Goal: Task Accomplishment & Management: Complete application form

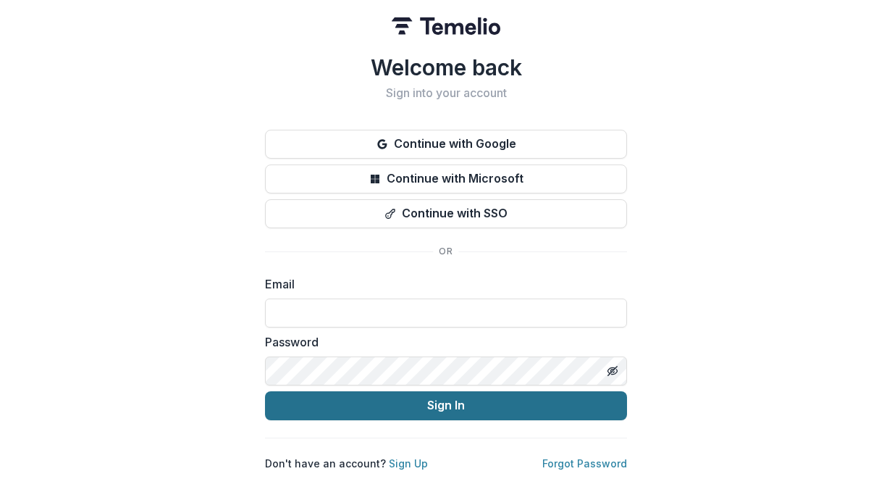
type input "**********"
click at [441, 403] on button "Sign In" at bounding box center [446, 405] width 362 height 29
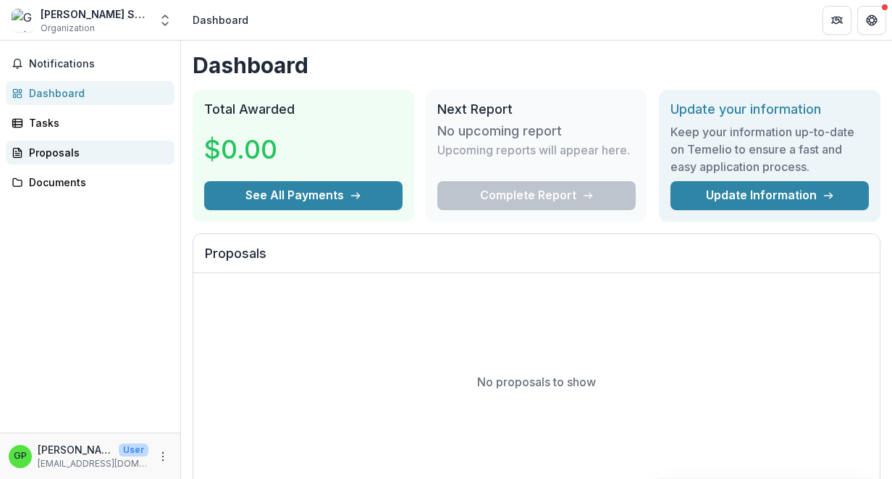
click at [66, 146] on div "Proposals" at bounding box center [96, 152] width 134 height 15
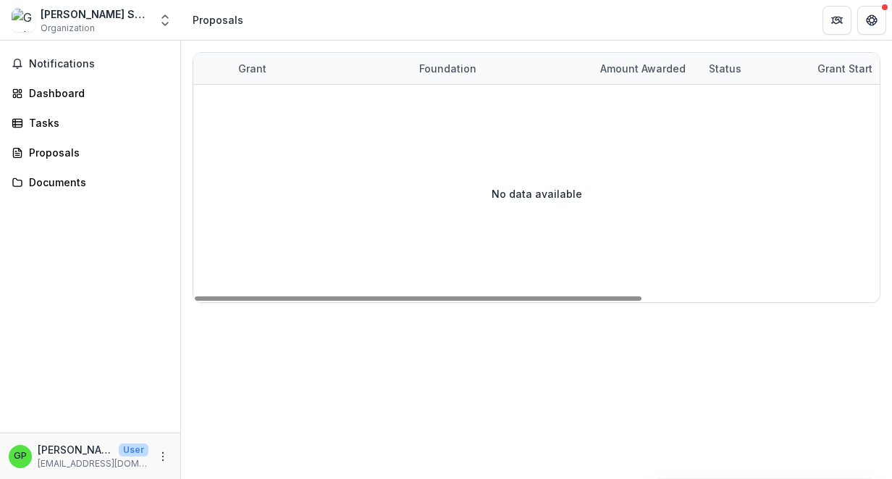
click at [247, 70] on div "Grant" at bounding box center [253, 68] width 46 height 15
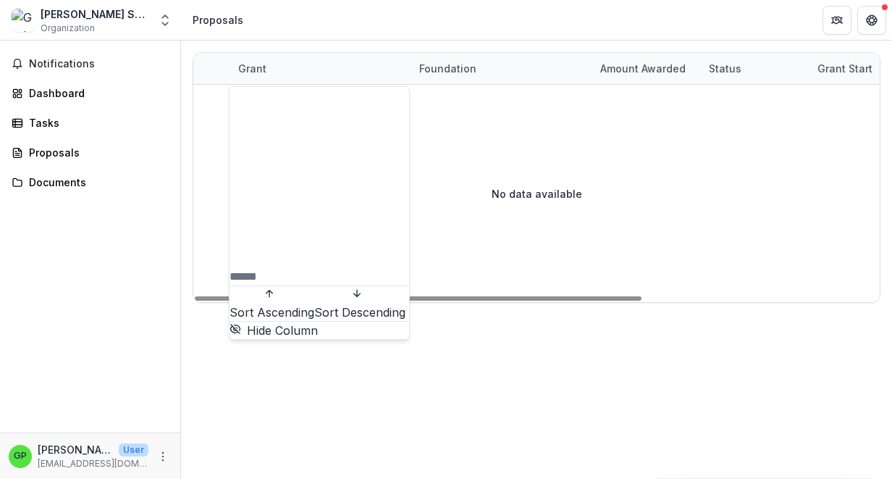
click at [247, 70] on div "Grant" at bounding box center [253, 68] width 46 height 15
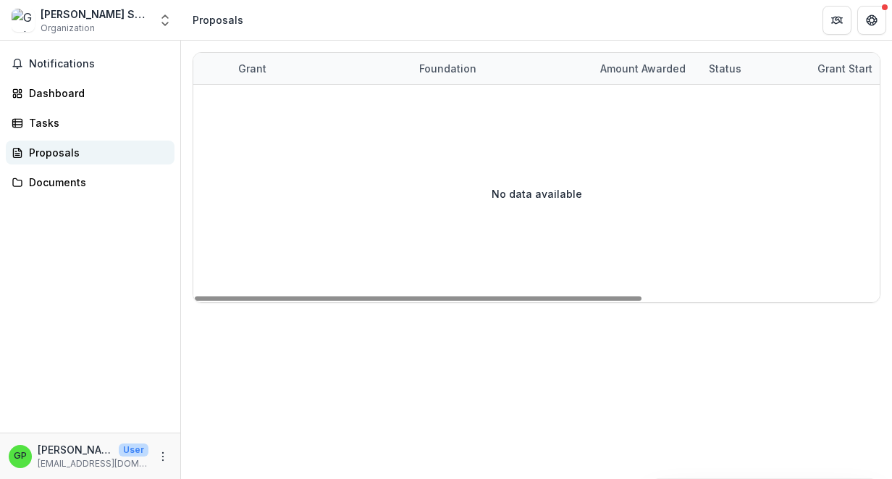
click at [30, 154] on div "Proposals" at bounding box center [96, 152] width 134 height 15
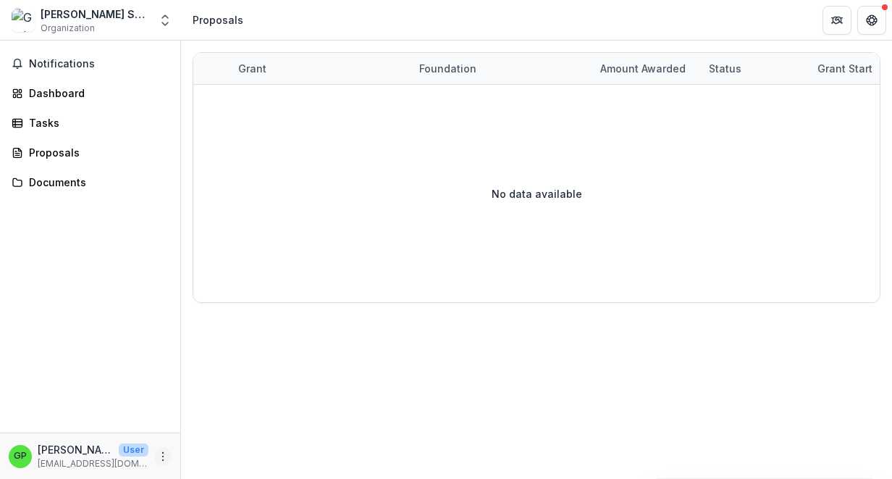
click at [162, 457] on icon "More" at bounding box center [163, 457] width 12 height 12
click at [162, 25] on icon "Open entity switcher" at bounding box center [165, 20] width 14 height 14
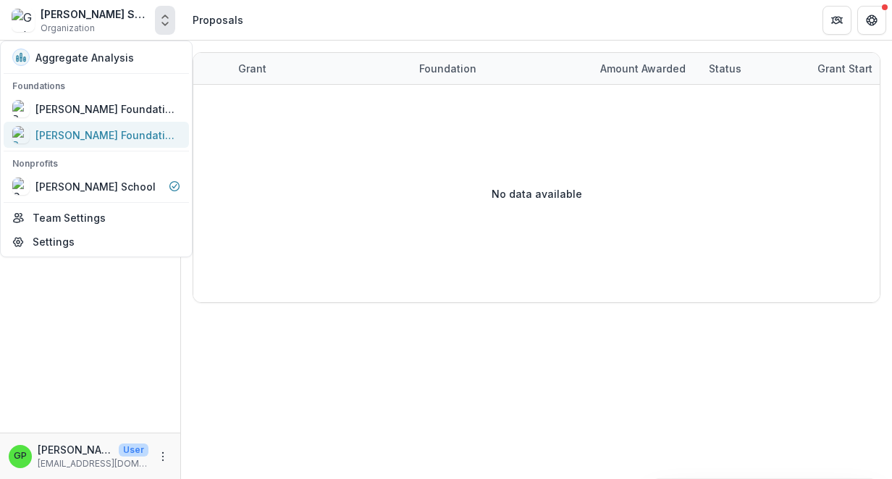
click at [90, 132] on div "[PERSON_NAME] Foundation Data Sandbox" at bounding box center [107, 134] width 145 height 15
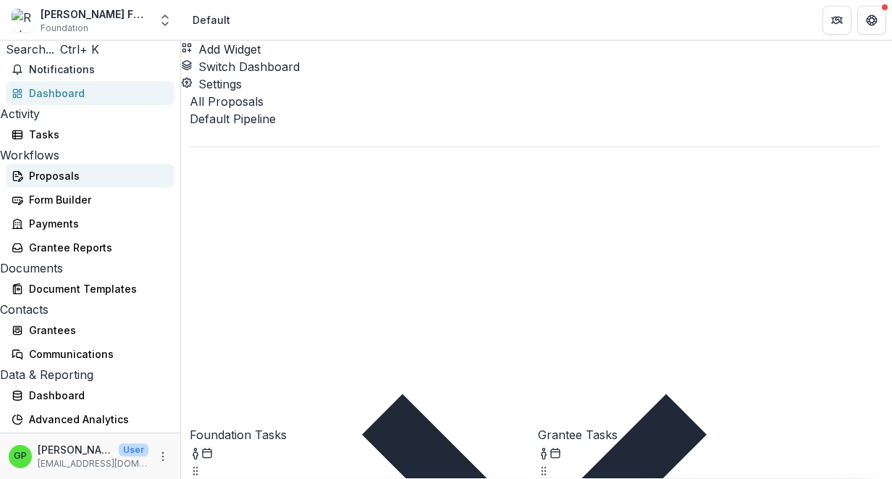
click at [54, 183] on div "Proposals" at bounding box center [96, 175] width 134 height 15
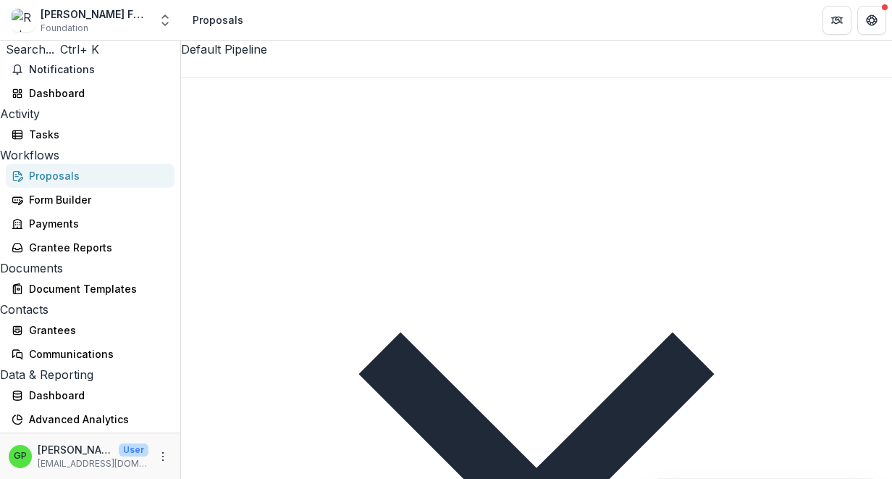
type input "**********"
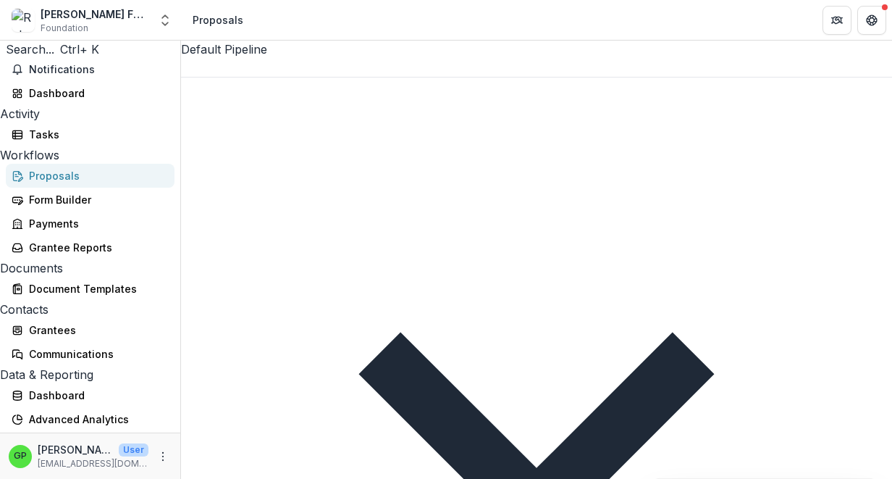
type input "**********"
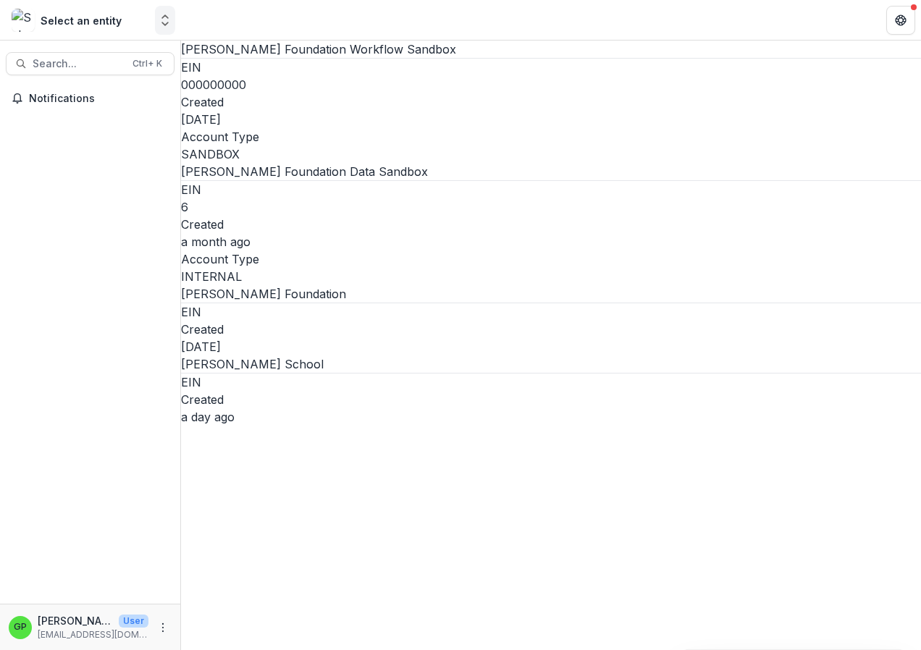
click at [166, 22] on icon "Open entity switcher" at bounding box center [165, 20] width 14 height 14
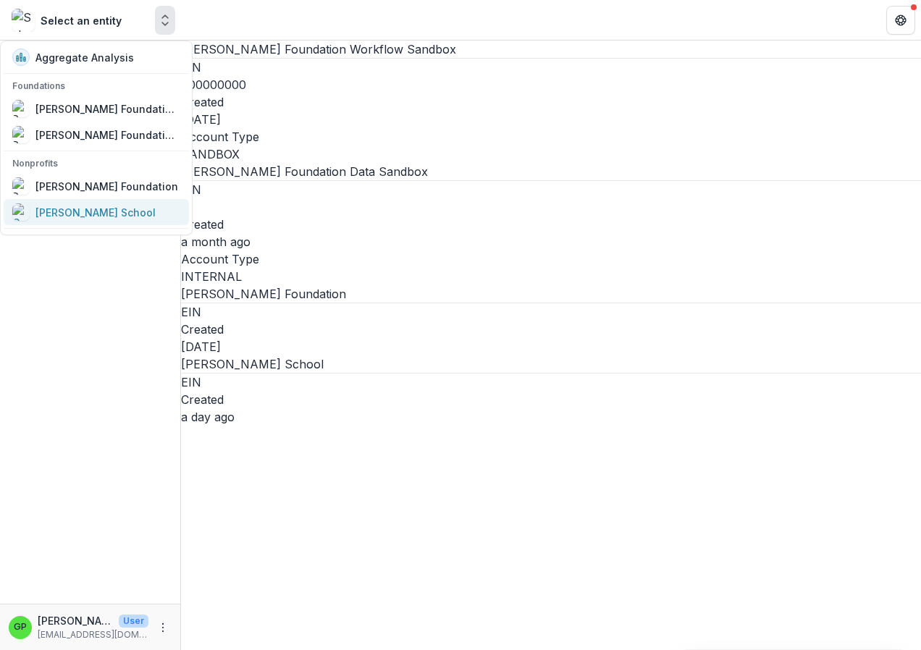
click at [76, 216] on div "[PERSON_NAME] School" at bounding box center [95, 212] width 120 height 15
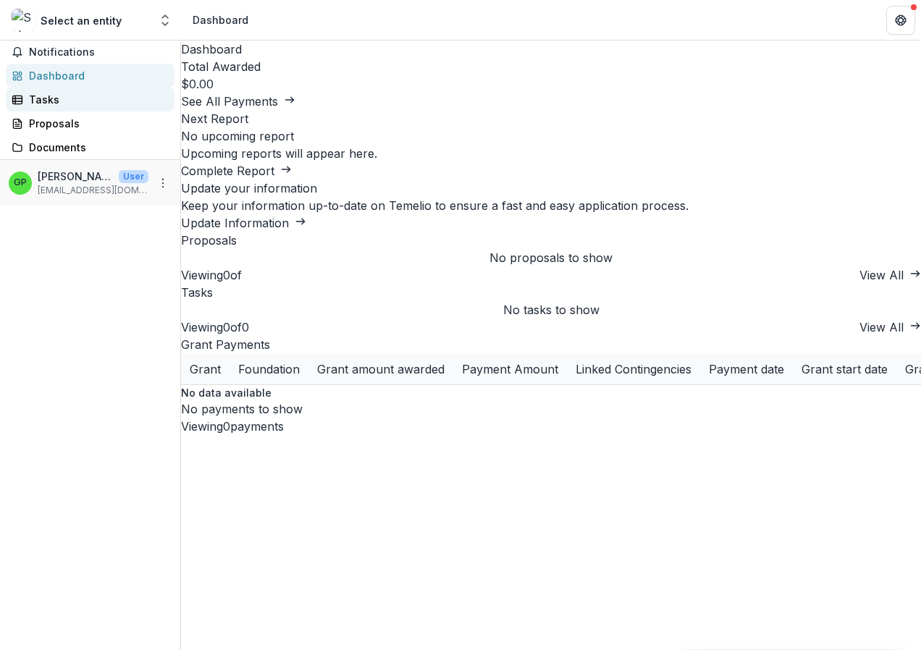
click at [33, 107] on div "Tasks" at bounding box center [96, 99] width 134 height 15
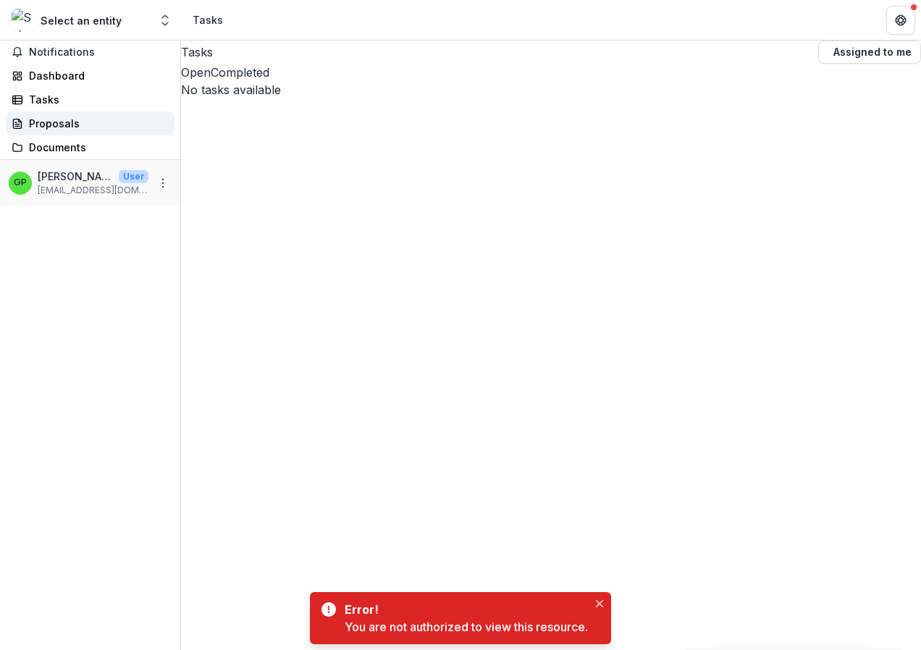
click at [56, 131] on div "Proposals" at bounding box center [96, 123] width 134 height 15
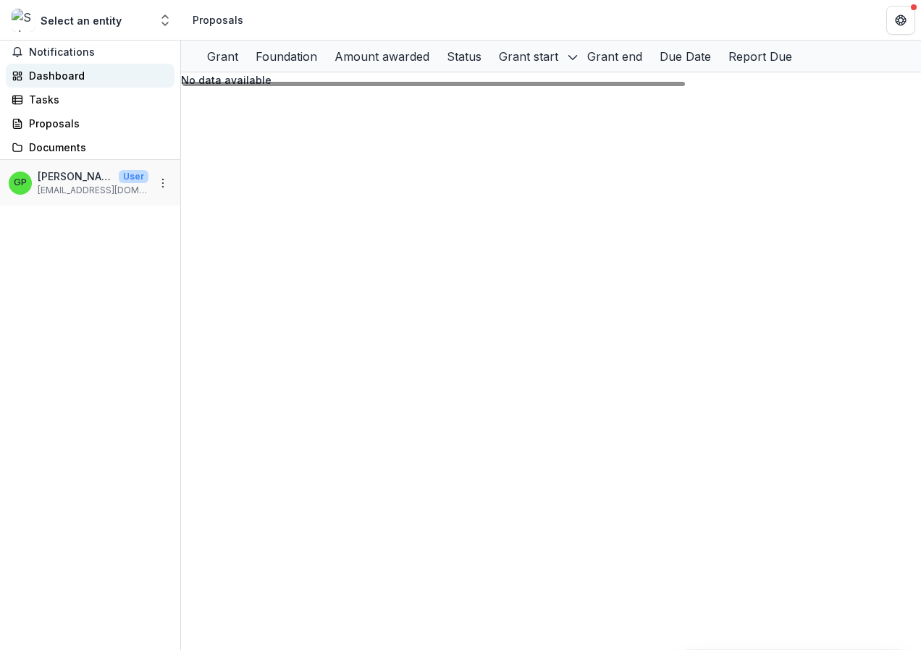
click at [60, 83] on div "Dashboard" at bounding box center [96, 75] width 134 height 15
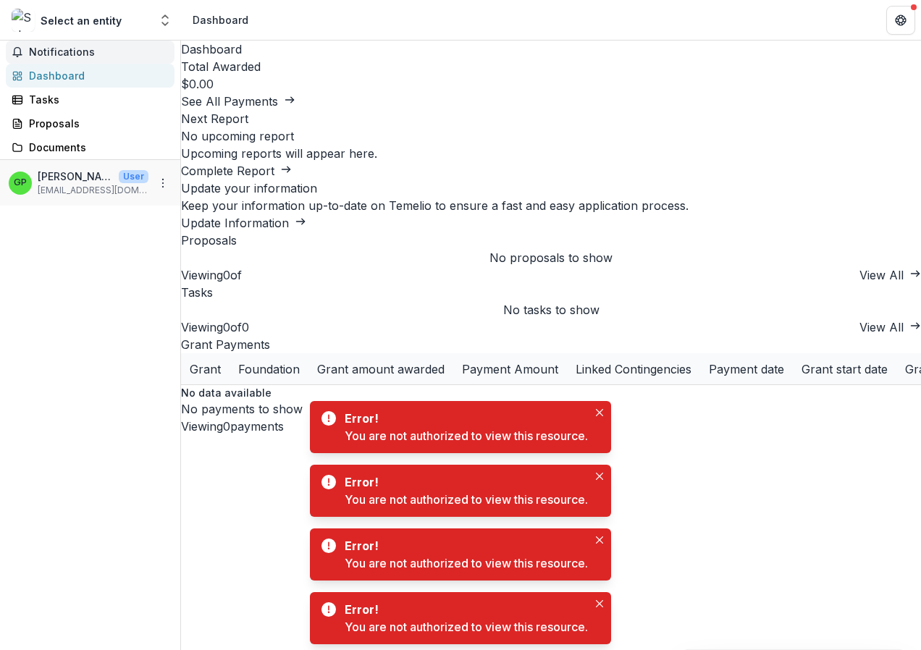
click at [63, 64] on button "Notifications" at bounding box center [90, 52] width 169 height 23
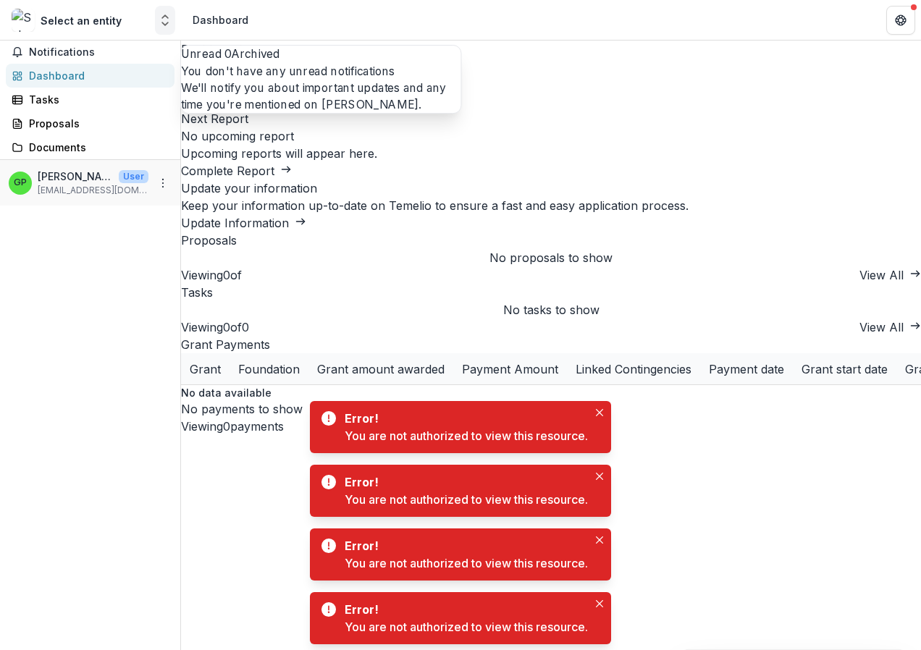
click at [164, 22] on icon "Open entity switcher" at bounding box center [165, 20] width 14 height 14
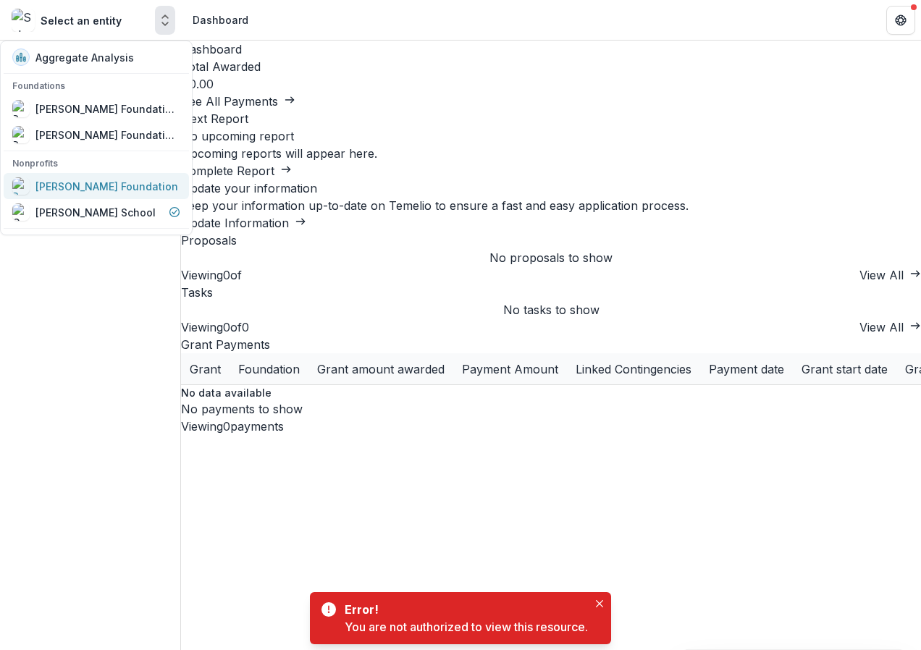
click at [51, 196] on link "Robert W Plaster Foundation" at bounding box center [96, 186] width 185 height 26
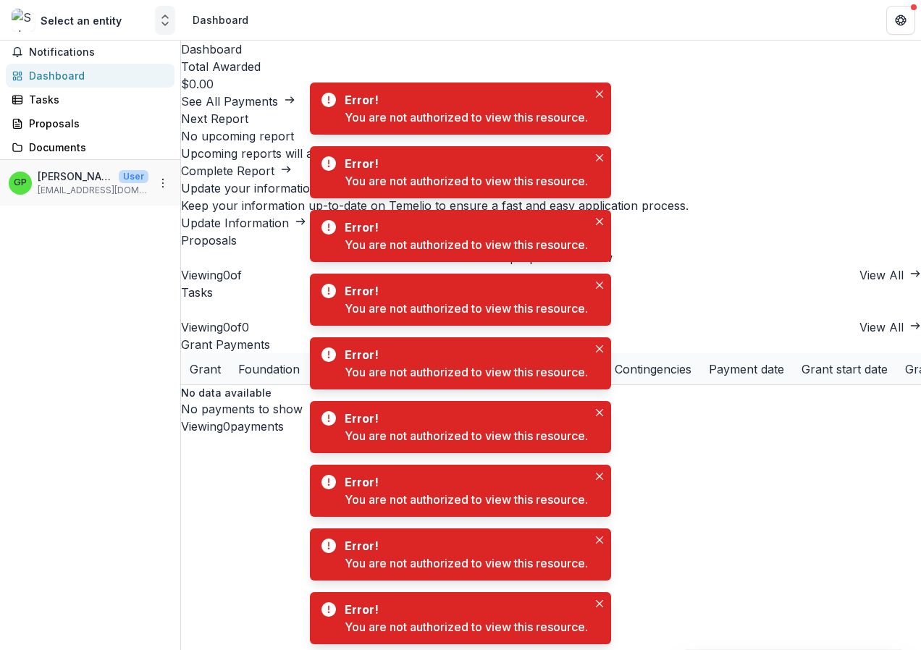
click at [160, 20] on icon "Open entity switcher" at bounding box center [165, 20] width 14 height 14
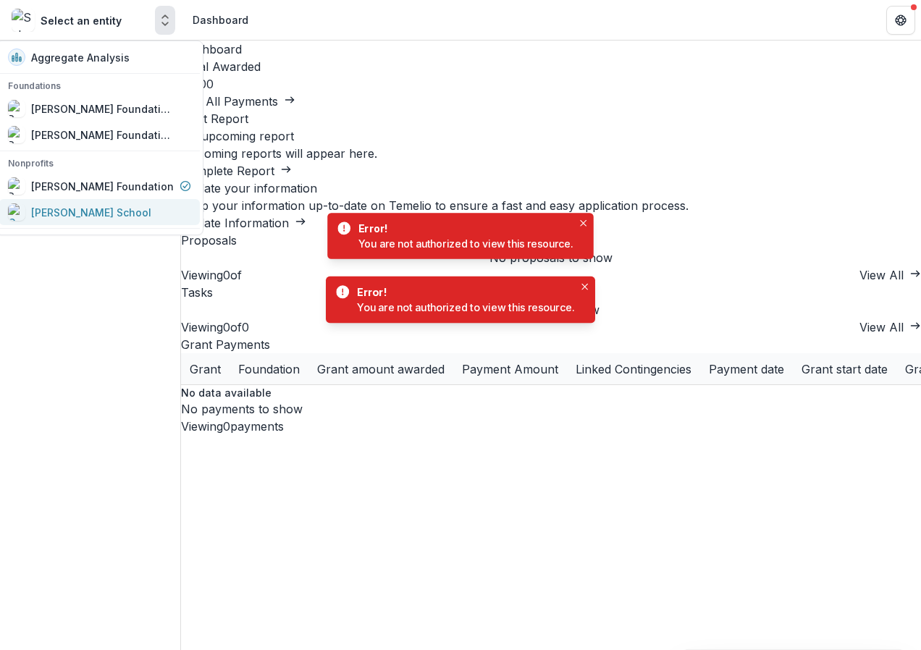
click at [85, 218] on div "[PERSON_NAME] School" at bounding box center [91, 212] width 120 height 15
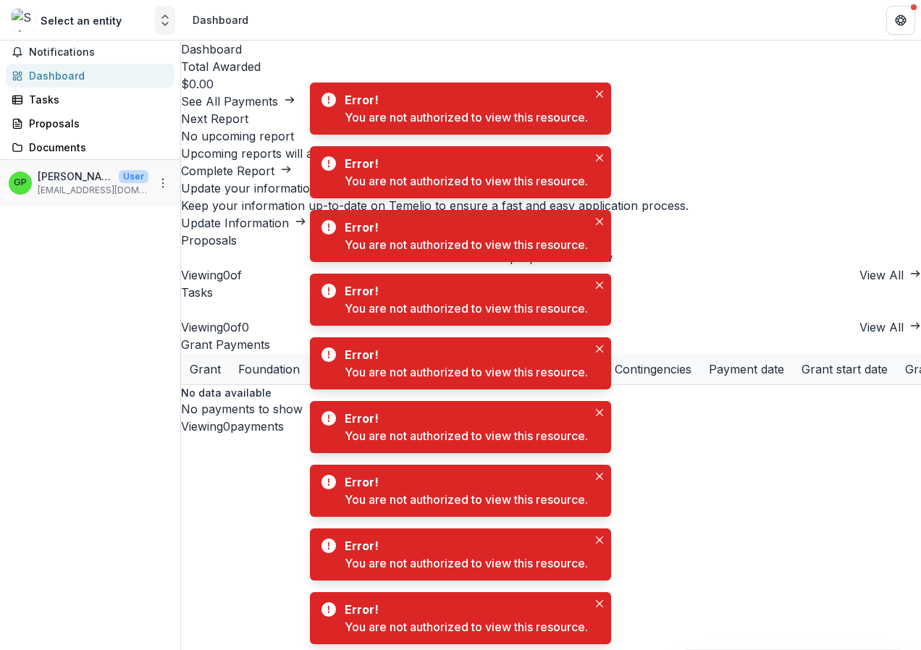
click at [162, 23] on polyline "Open entity switcher" at bounding box center [165, 23] width 6 height 3
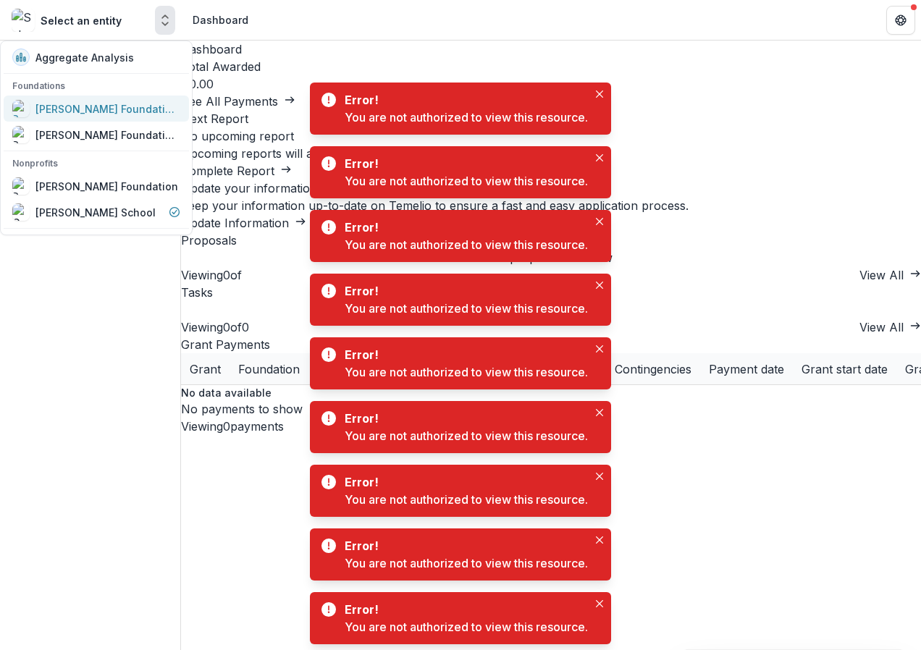
click at [106, 109] on div "[PERSON_NAME] Foundation Workflow Sandbox" at bounding box center [107, 108] width 145 height 15
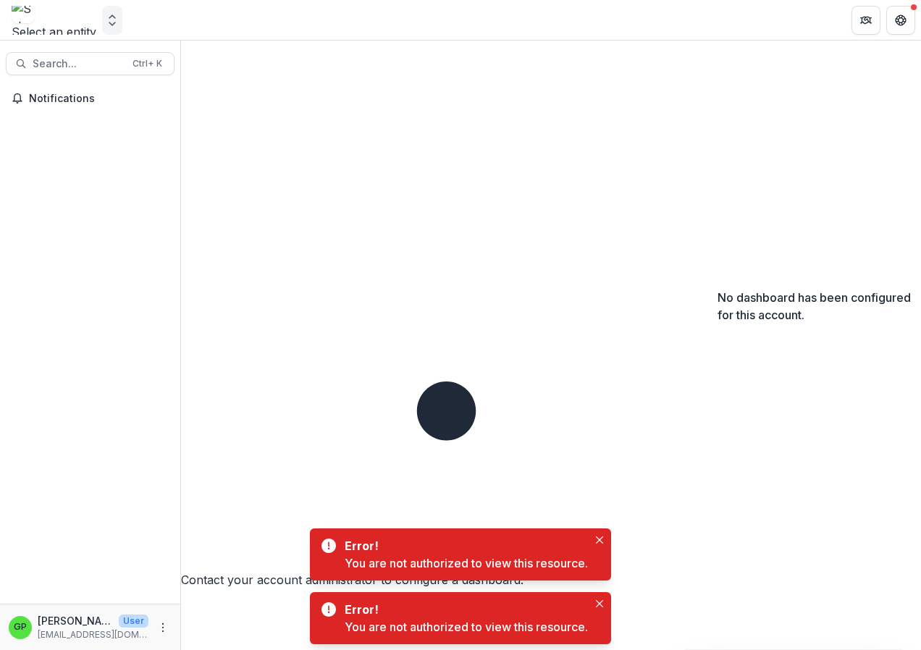
click at [120, 21] on icon "Open entity switcher" at bounding box center [112, 20] width 14 height 14
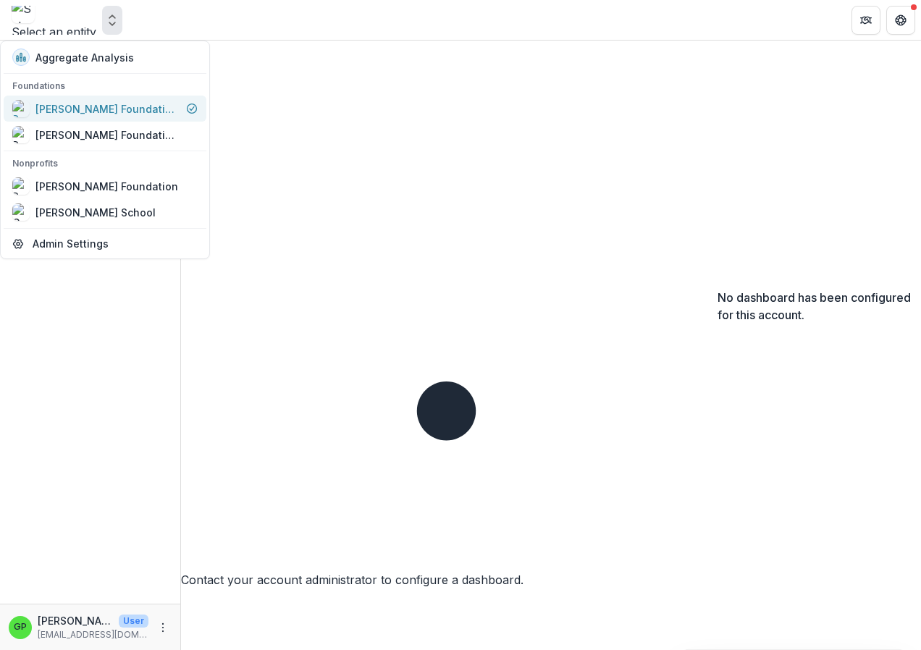
click at [146, 104] on div "[PERSON_NAME] Foundation Workflow Sandbox" at bounding box center [107, 108] width 145 height 15
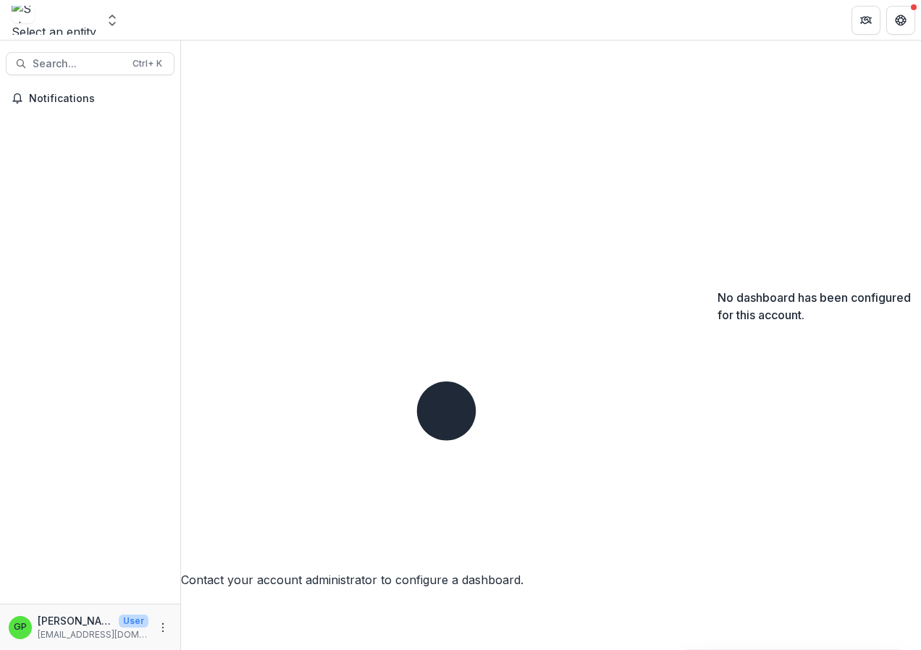
click at [446, 253] on div "No dashboard has been configured for this account. Contact your account adminis…" at bounding box center [551, 315] width 740 height 548
click at [120, 22] on icon "Open entity switcher" at bounding box center [112, 20] width 14 height 14
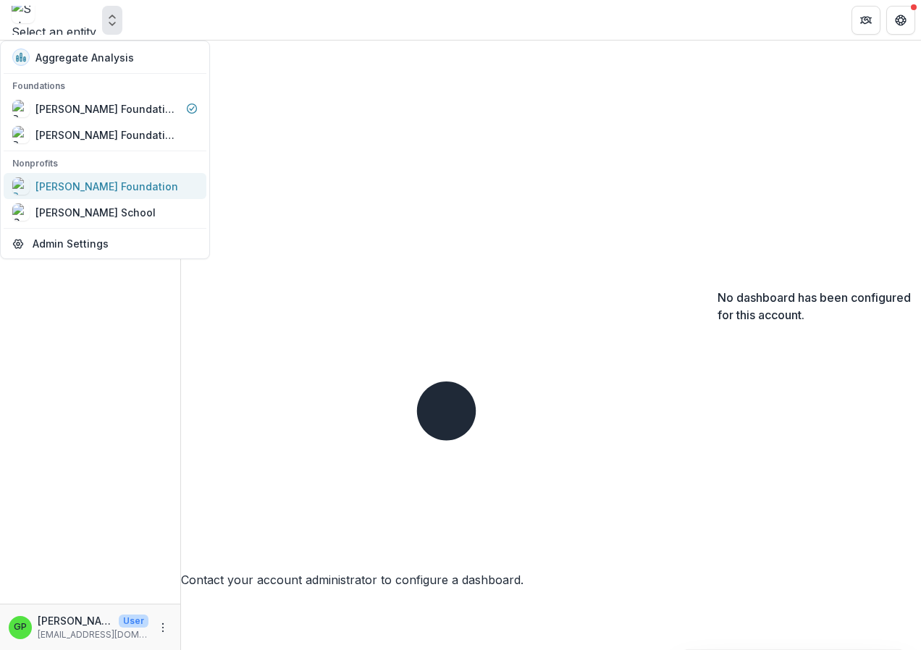
click at [63, 179] on div "Robert W Plaster Foundation" at bounding box center [106, 186] width 143 height 15
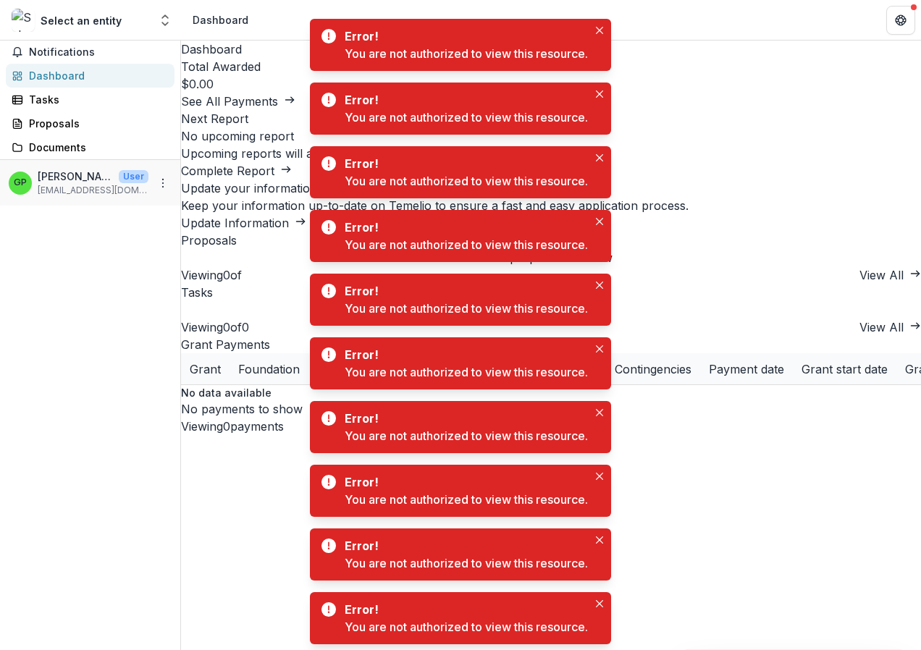
click at [146, 159] on div "Notifications Dashboard Tasks Proposals Documents" at bounding box center [90, 100] width 180 height 119
click at [167, 24] on polyline "Open entity switcher" at bounding box center [165, 23] width 6 height 3
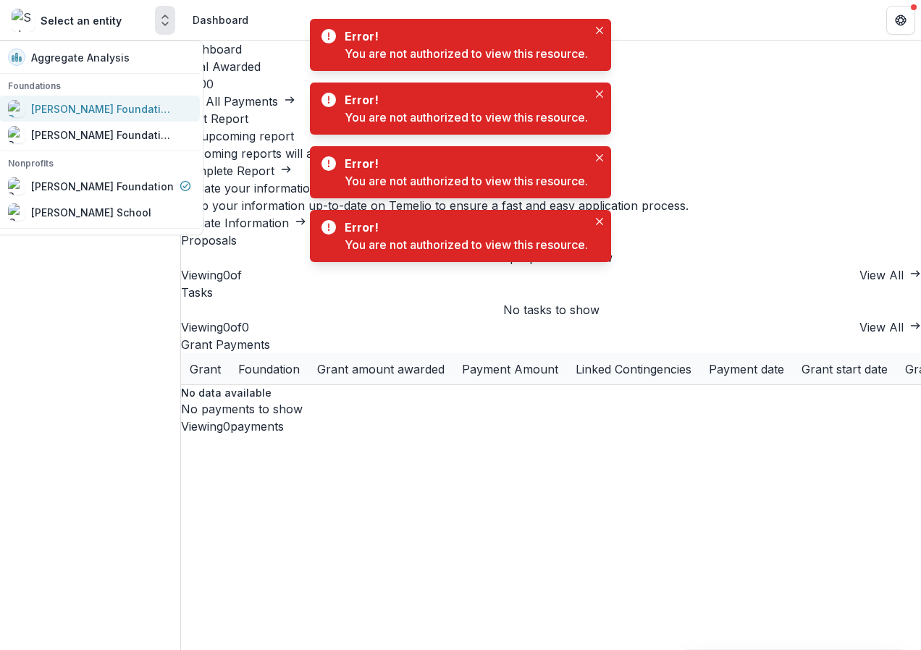
click at [49, 104] on div "[PERSON_NAME] Foundation Workflow Sandbox" at bounding box center [103, 108] width 145 height 15
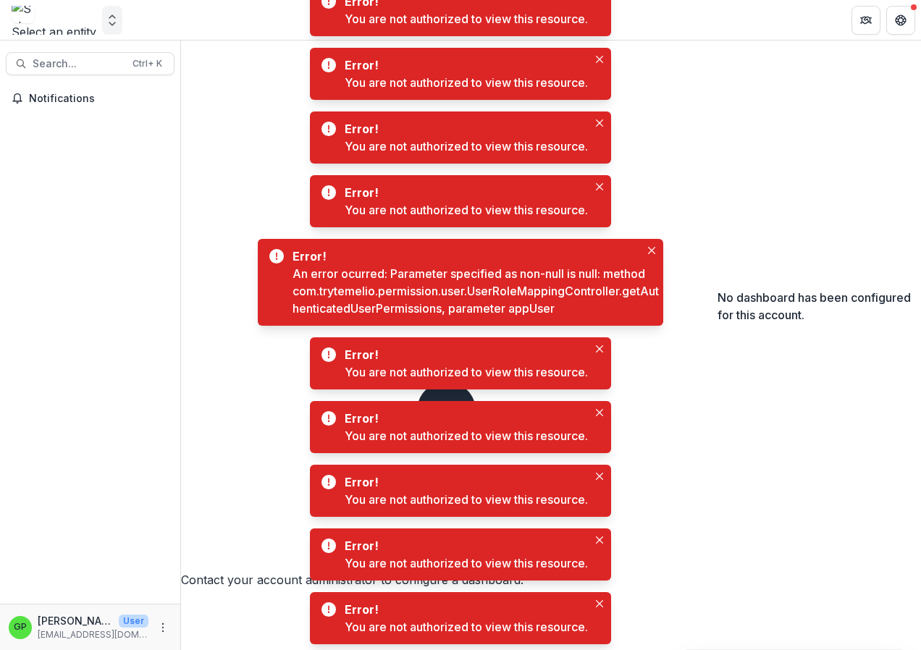
click at [120, 22] on icon "Open entity switcher" at bounding box center [112, 20] width 14 height 14
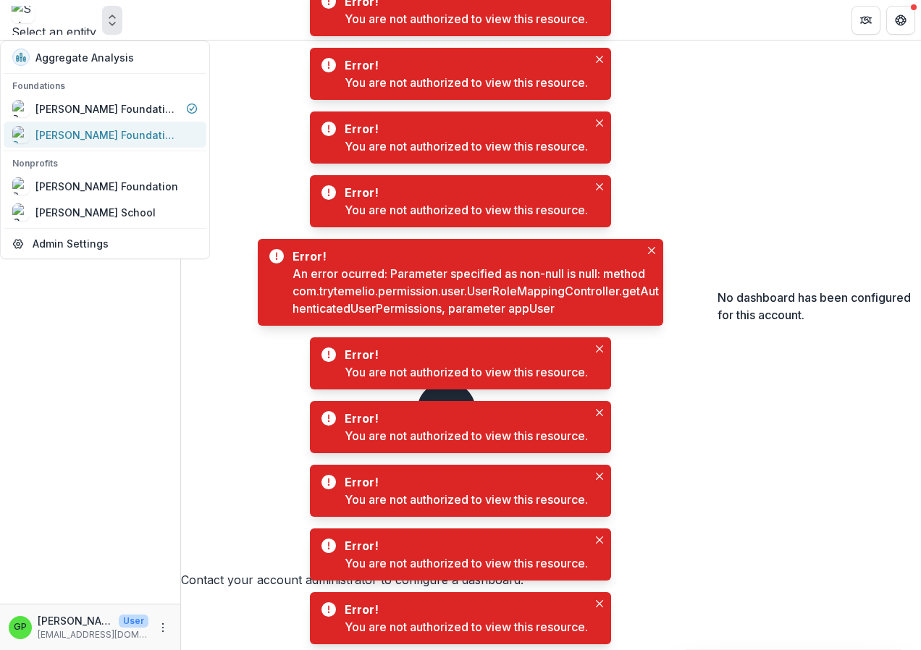
click at [109, 134] on div "[PERSON_NAME] Foundation Data Sandbox" at bounding box center [107, 134] width 145 height 15
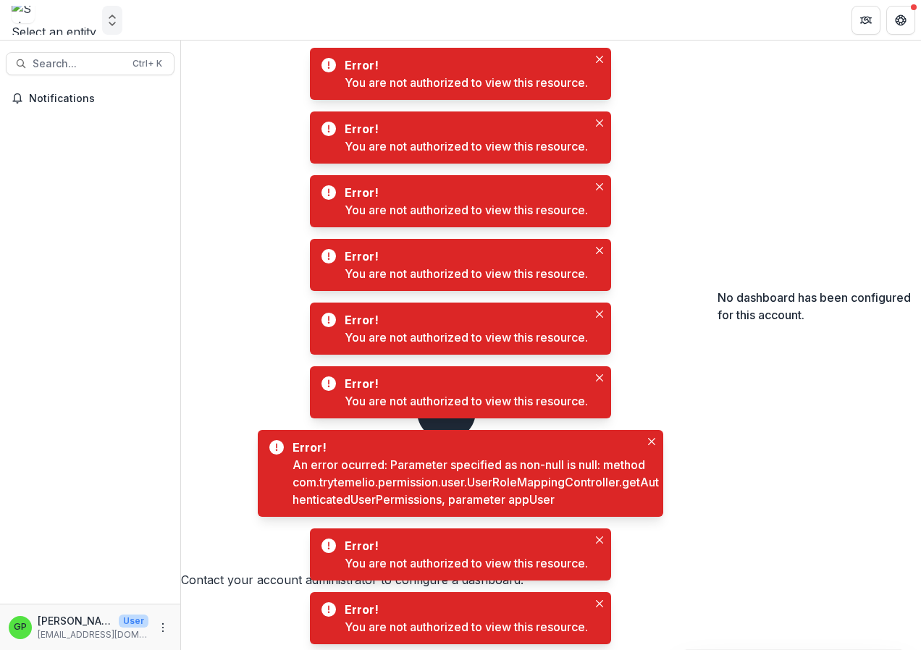
click at [175, 15] on div "Select an entity Aggregate Analysis Foundations Robert W Plaster Foundation Wor…" at bounding box center [90, 23] width 181 height 34
click at [120, 21] on icon "Open entity switcher" at bounding box center [112, 20] width 14 height 14
